Goal: Task Accomplishment & Management: Manage account settings

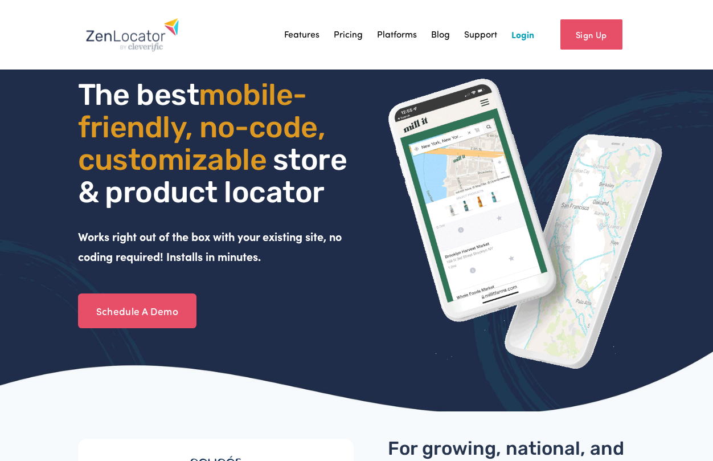
click at [523, 38] on link "Login" at bounding box center [522, 34] width 23 height 17
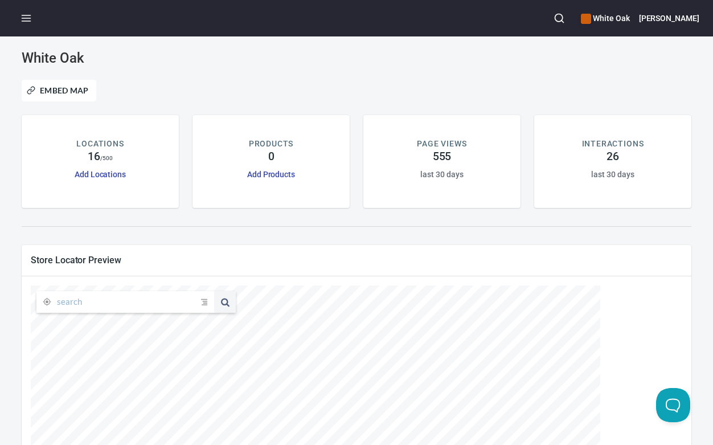
click at [104, 148] on p "LOCATIONS" at bounding box center [99, 144] width 47 height 12
click at [104, 142] on p "LOCATIONS" at bounding box center [99, 144] width 47 height 12
click at [70, 84] on span "Embed Map" at bounding box center [59, 91] width 60 height 14
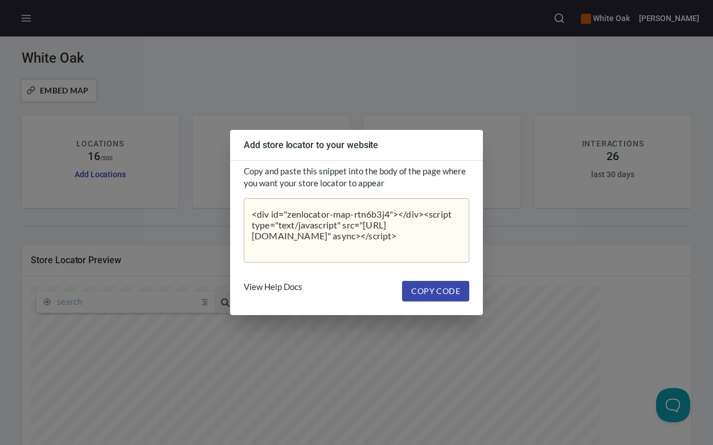
click at [239, 35] on div "Add store locator to your website Copy and paste this snippet into the body of …" at bounding box center [356, 222] width 713 height 445
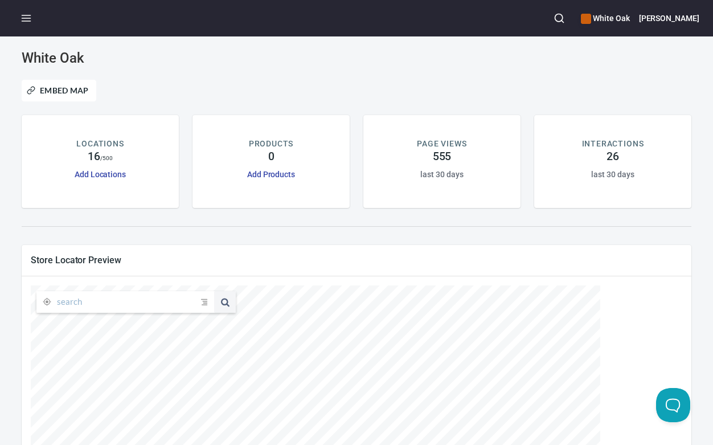
click at [112, 300] on input "text" at bounding box center [129, 302] width 144 height 22
click at [203, 300] on span at bounding box center [204, 301] width 6 height 9
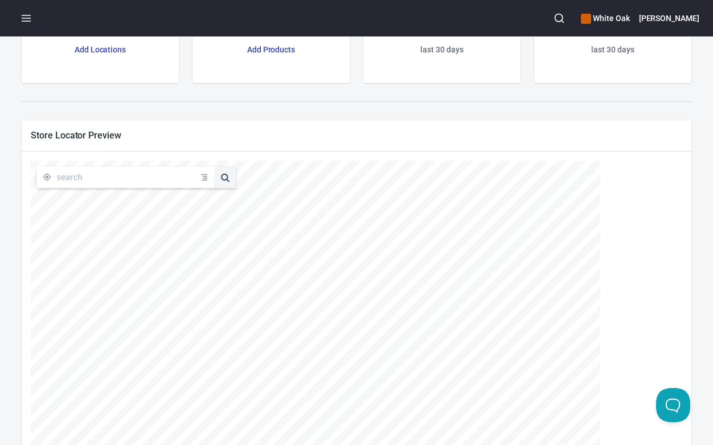
scroll to position [128, 0]
click at [104, 173] on input "text" at bounding box center [129, 174] width 144 height 22
type input "White Oak of Charlotte"
click at [225, 172] on button at bounding box center [225, 174] width 22 height 22
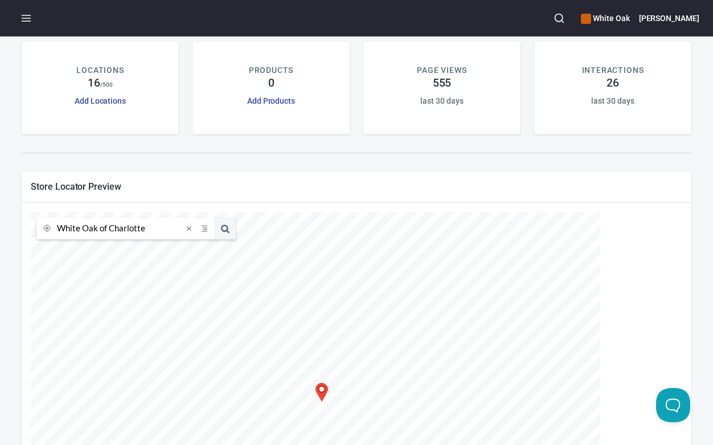
scroll to position [0, 0]
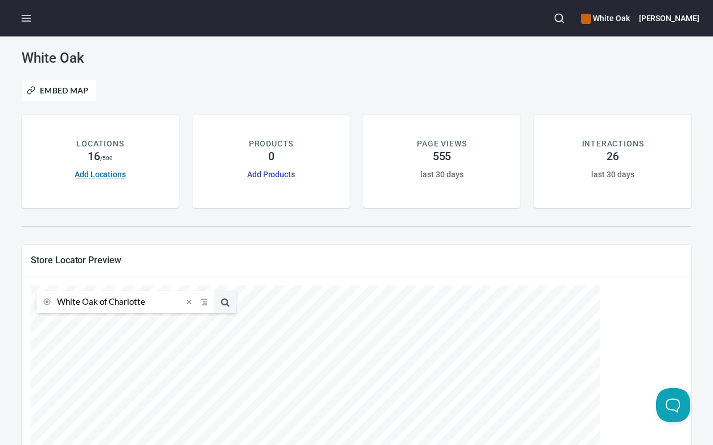
click at [110, 172] on link "Add Locations" at bounding box center [100, 174] width 51 height 9
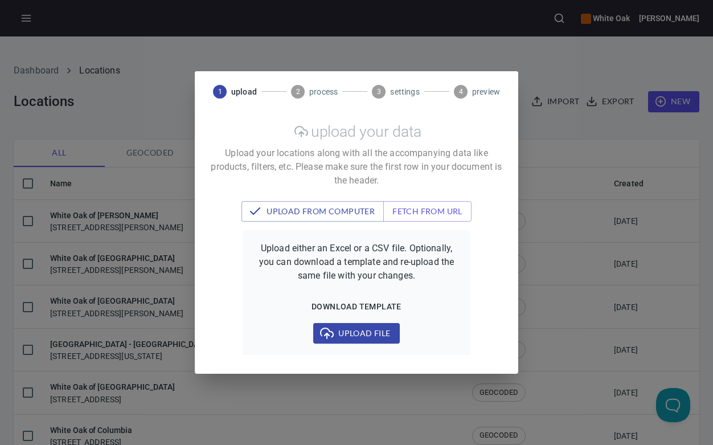
click at [224, 51] on div "1 upload 2 process 3 settings 4 preview upload your data Upload your locations …" at bounding box center [356, 222] width 713 height 445
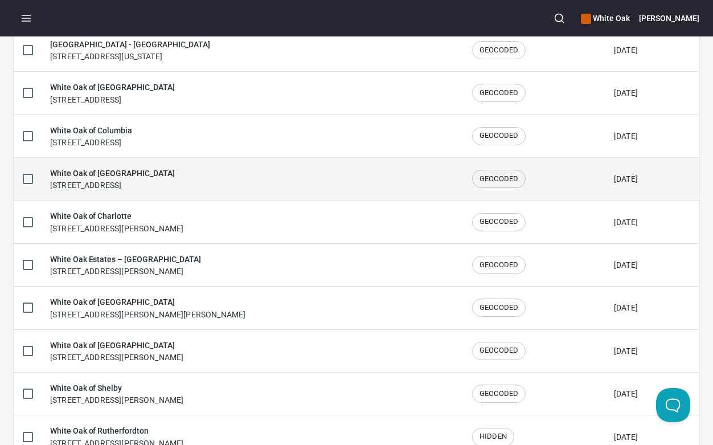
scroll to position [306, 0]
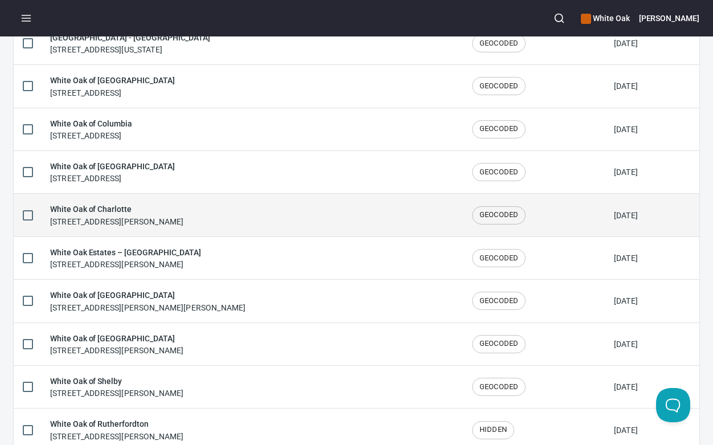
click at [101, 213] on h6 "White Oak of Charlotte" at bounding box center [116, 209] width 133 height 13
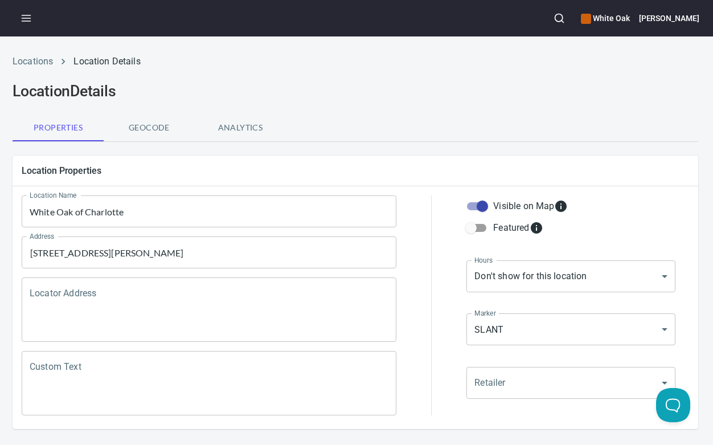
scroll to position [0, 1]
click at [155, 122] on span "Geocode" at bounding box center [148, 128] width 77 height 14
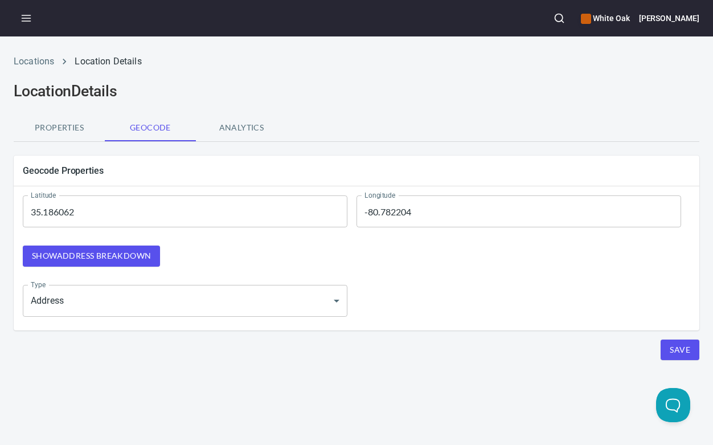
click at [243, 131] on span "Analytics" at bounding box center [241, 128] width 77 height 14
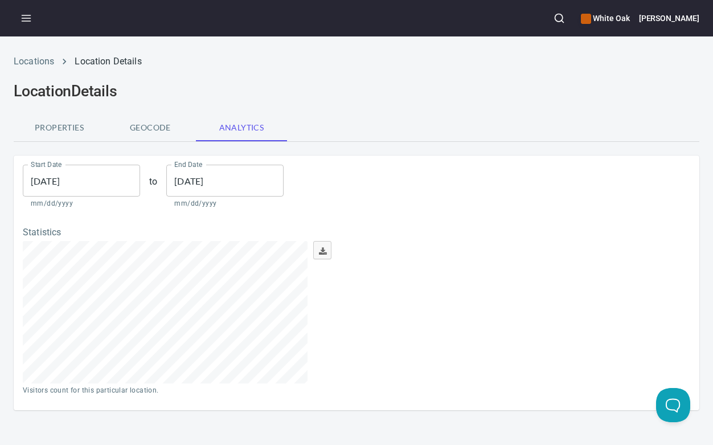
scroll to position [142, 285]
click at [164, 134] on button "Geocode" at bounding box center [150, 127] width 91 height 27
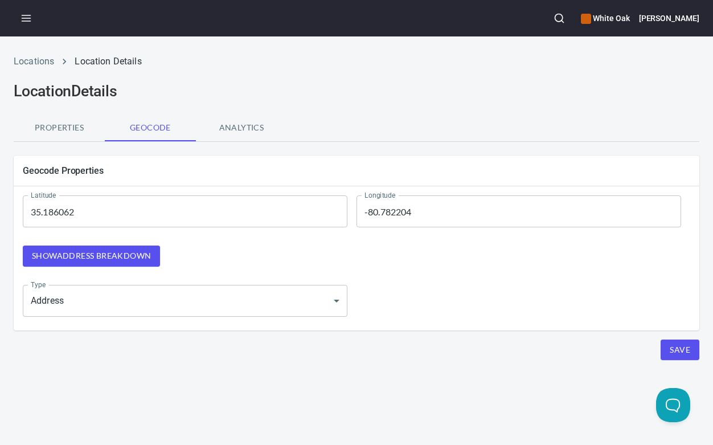
click at [96, 263] on button "Show address breakdown" at bounding box center [91, 255] width 137 height 21
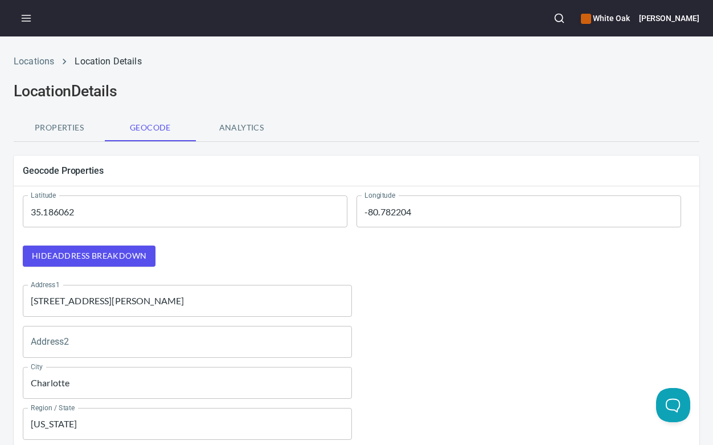
click at [68, 119] on button "Properties" at bounding box center [59, 127] width 91 height 27
